Goal: Transaction & Acquisition: Purchase product/service

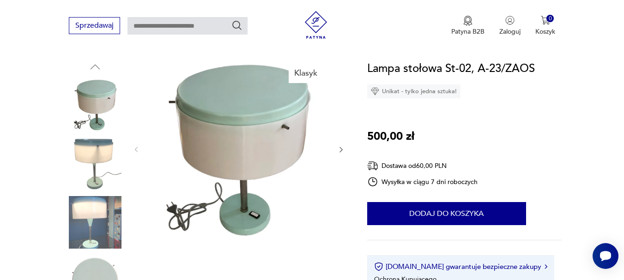
click at [341, 150] on icon "button" at bounding box center [340, 150] width 3 height 6
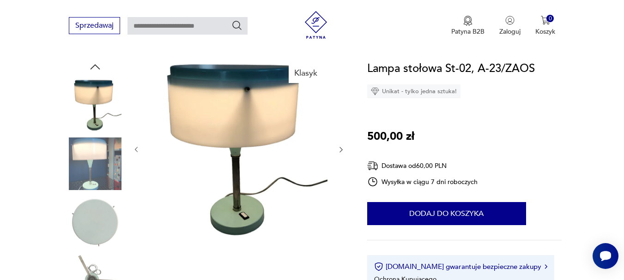
click at [341, 150] on icon "button" at bounding box center [340, 150] width 3 height 6
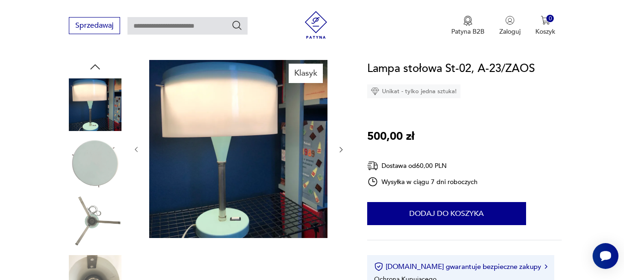
click at [341, 150] on icon "button" at bounding box center [340, 150] width 3 height 6
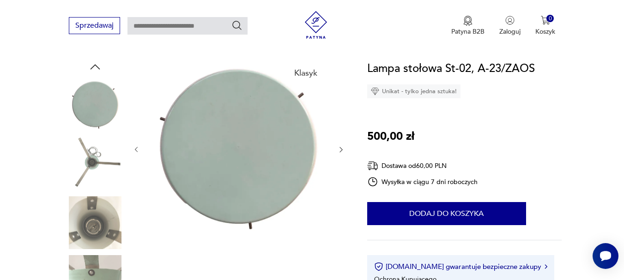
click at [342, 150] on icon "button" at bounding box center [341, 150] width 8 height 8
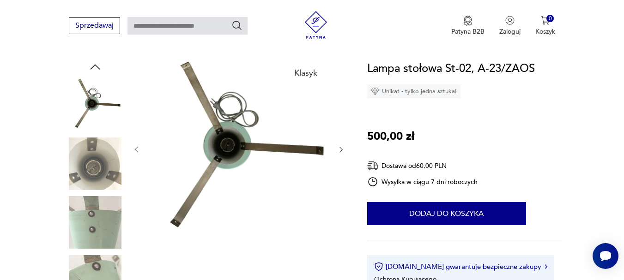
click at [342, 150] on icon "button" at bounding box center [340, 150] width 3 height 6
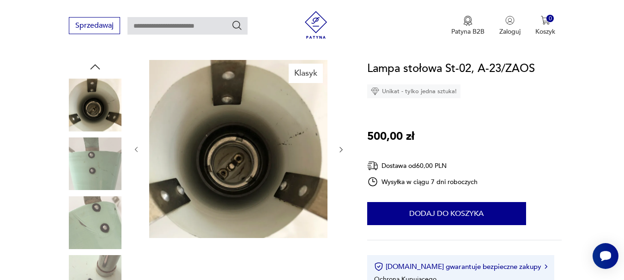
click at [342, 150] on icon "button" at bounding box center [341, 150] width 8 height 8
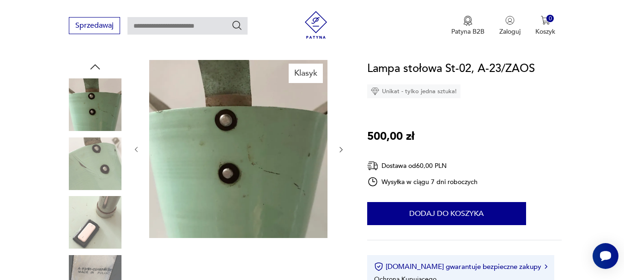
click at [342, 150] on icon "button" at bounding box center [340, 150] width 3 height 6
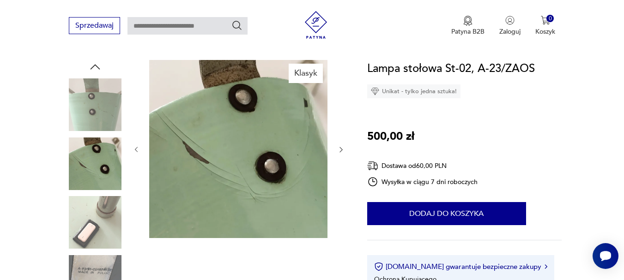
click at [342, 150] on icon "button" at bounding box center [340, 150] width 3 height 6
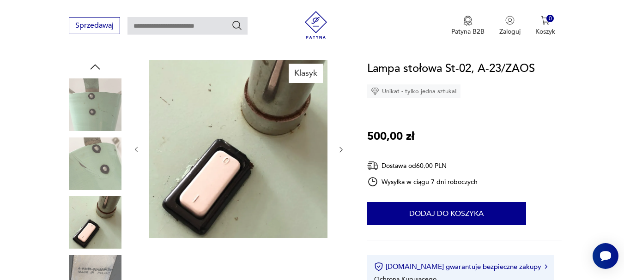
click at [342, 150] on icon "button" at bounding box center [340, 150] width 3 height 6
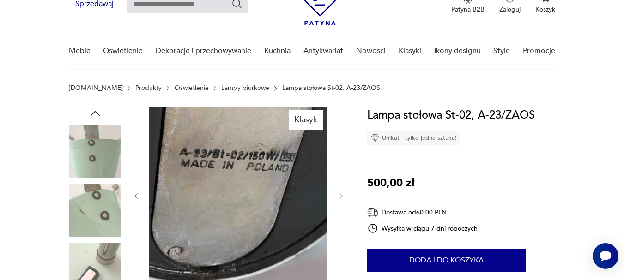
scroll to position [46, 0]
